Goal: Information Seeking & Learning: Learn about a topic

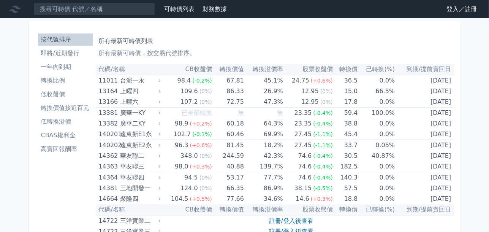
click at [450, 12] on link "登入／註冊" at bounding box center [462, 9] width 43 height 12
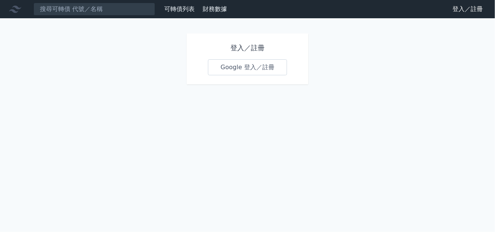
click at [238, 71] on link "Google 登入／註冊" at bounding box center [247, 67] width 79 height 16
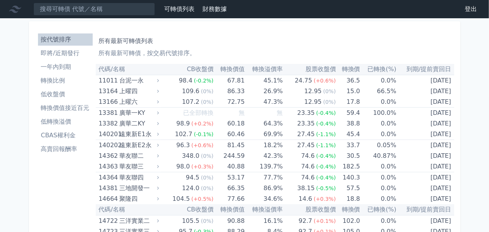
click at [64, 121] on li "低轉換溢價" at bounding box center [65, 121] width 55 height 9
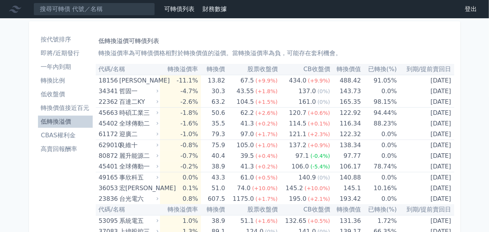
click at [63, 103] on li "轉換價值接近百元" at bounding box center [65, 107] width 55 height 9
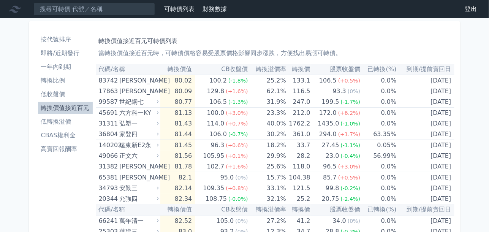
click at [51, 119] on li "低轉換溢價" at bounding box center [65, 121] width 55 height 9
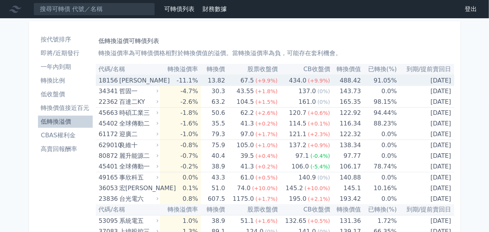
click at [128, 82] on div "[PERSON_NAME]" at bounding box center [138, 80] width 38 height 11
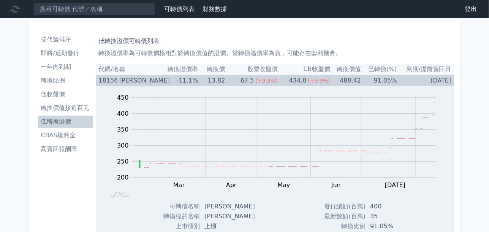
click at [128, 82] on div "[PERSON_NAME]" at bounding box center [138, 80] width 38 height 11
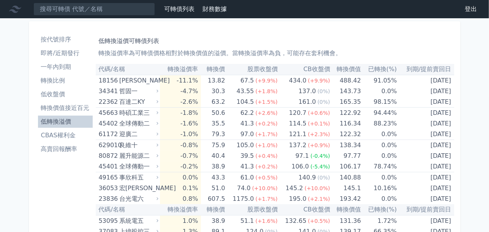
click at [65, 95] on li "低收盤價" at bounding box center [65, 94] width 55 height 9
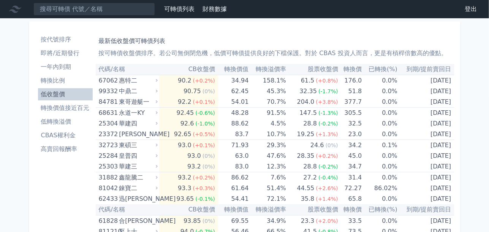
click at [57, 135] on li "CBAS權利金" at bounding box center [65, 135] width 55 height 9
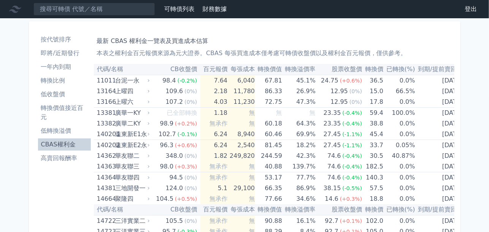
click at [67, 85] on li "轉換比例" at bounding box center [64, 80] width 53 height 9
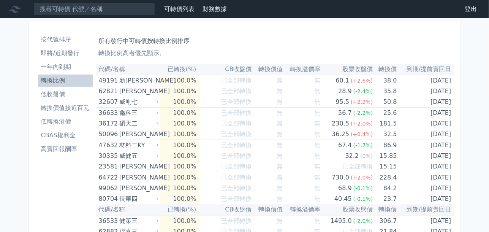
click at [62, 107] on li "轉換價值接近百元" at bounding box center [65, 107] width 55 height 9
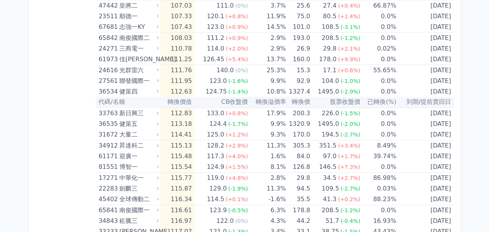
scroll to position [1552, 0]
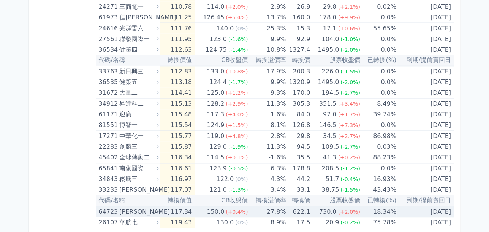
click at [133, 207] on div "[PERSON_NAME]" at bounding box center [138, 212] width 38 height 11
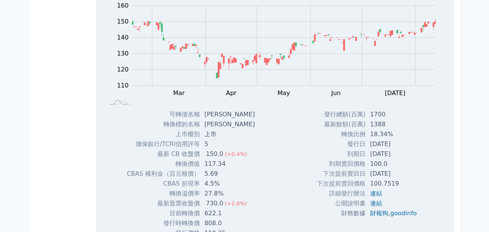
scroll to position [1780, 0]
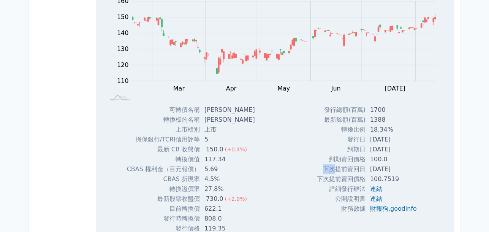
drag, startPoint x: 318, startPoint y: 159, endPoint x: 330, endPoint y: 165, distance: 13.3
click at [333, 164] on td "下次提前賣回日" at bounding box center [341, 169] width 49 height 10
click at [311, 170] on div "發行總額(百萬) 1700 最新餘額(百萬) 1388 轉換比例 18.34% 發行日 [DATE] 到期日 [DATE] 100.0 ," at bounding box center [370, 169] width 124 height 128
drag, startPoint x: 231, startPoint y: 202, endPoint x: 181, endPoint y: 201, distance: 50.6
click at [181, 204] on tr "目前轉換價 622.1" at bounding box center [194, 209] width 134 height 10
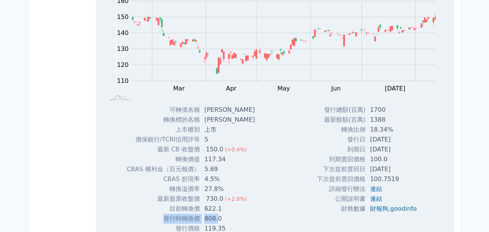
drag, startPoint x: 160, startPoint y: 209, endPoint x: 217, endPoint y: 211, distance: 57.4
click at [217, 214] on tr "發行時轉換價 808.0" at bounding box center [194, 219] width 134 height 10
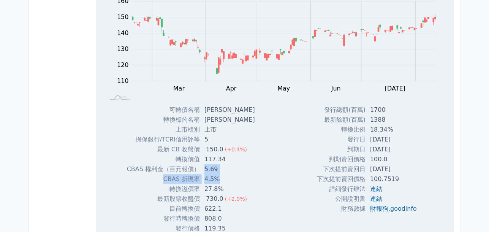
drag, startPoint x: 206, startPoint y: 164, endPoint x: 237, endPoint y: 168, distance: 31.4
click at [237, 168] on tbody "可轉債名稱 [PERSON_NAME] 轉換標的名稱 保瑞 上市櫃別 上市 擔保銀行/TCRI信用評等 5 最新 CB 收盤價 150.0 (+0.4%) 1…" at bounding box center [194, 169] width 134 height 128
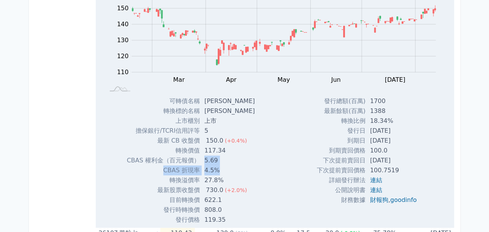
scroll to position [1798, 0]
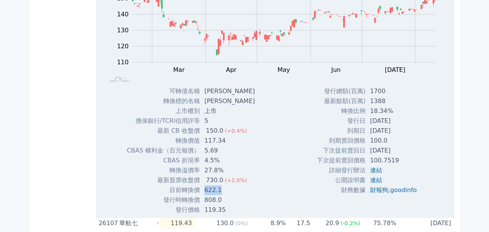
drag, startPoint x: 228, startPoint y: 178, endPoint x: 198, endPoint y: 184, distance: 31.2
click at [198, 185] on tr "目前轉換價 622.1" at bounding box center [194, 190] width 134 height 10
